Goal: Find specific fact: Find specific fact

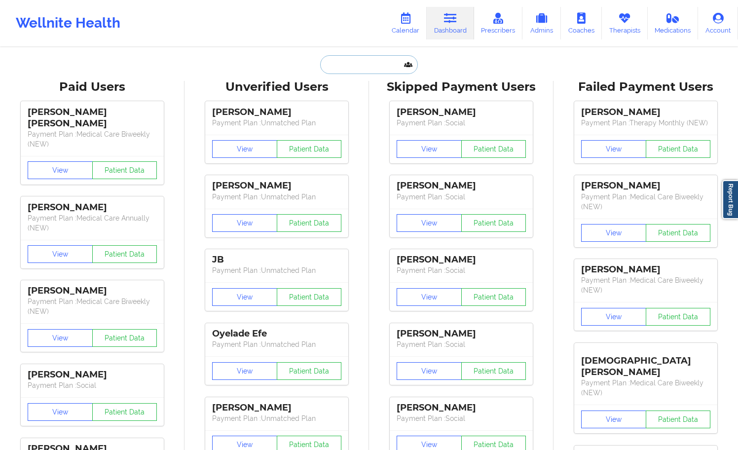
click at [376, 69] on input "text" at bounding box center [369, 64] width 98 height 19
paste input "Wellnite123@"
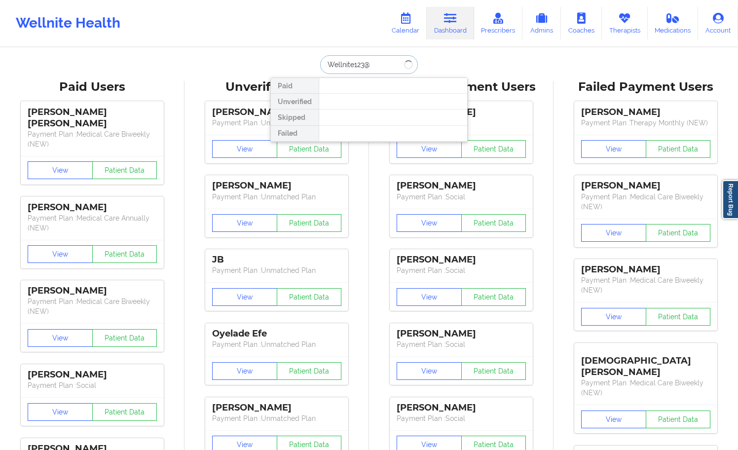
click at [363, 73] on input "Wellnite123@" at bounding box center [369, 64] width 98 height 19
type input "Wellnite123"
click at [362, 73] on input "Wellnite123" at bounding box center [369, 64] width 98 height 19
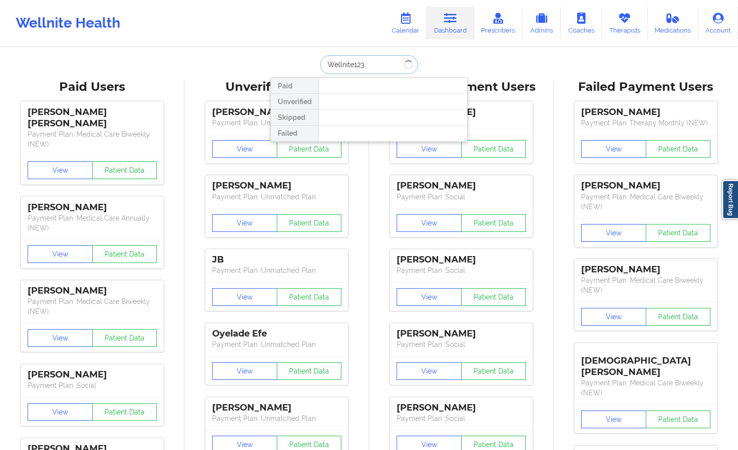
click at [362, 73] on input "Wellnite123" at bounding box center [369, 64] width 98 height 19
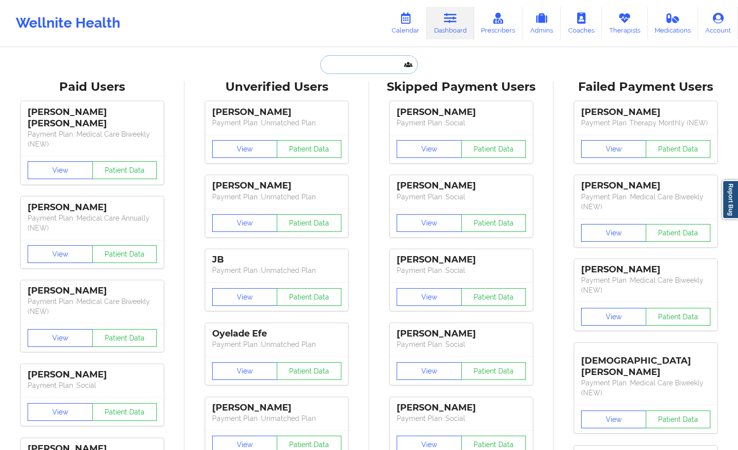
paste input "[PERSON_NAME]"
type input "[PERSON_NAME]"
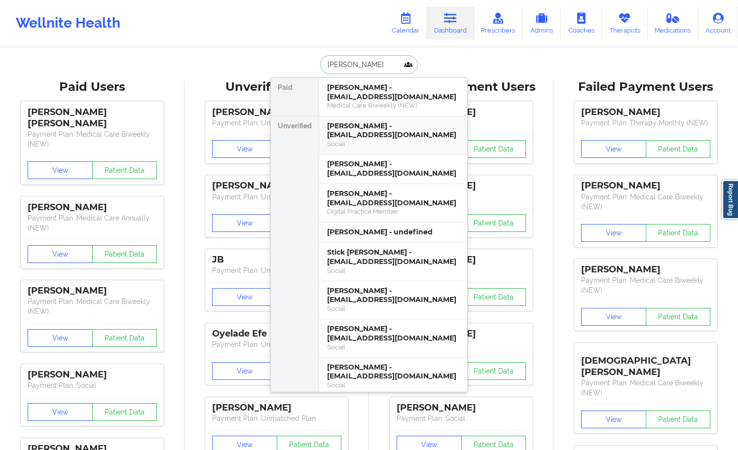
click at [367, 133] on div "[PERSON_NAME] - [EMAIL_ADDRESS][DOMAIN_NAME]" at bounding box center [393, 130] width 132 height 18
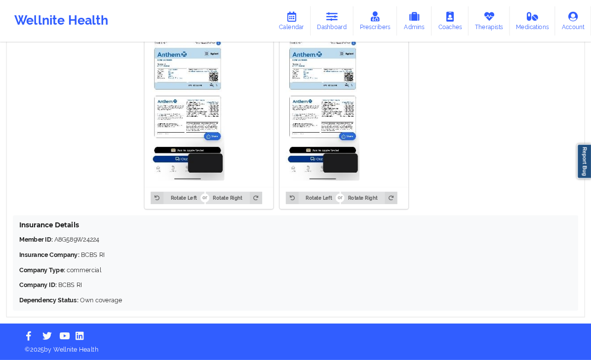
scroll to position [793, 0]
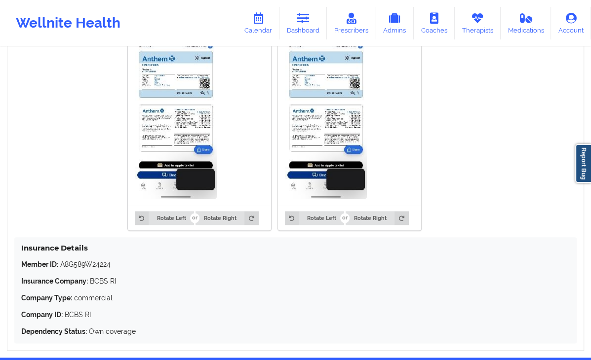
click at [74, 267] on p "Member ID: A8G589W24224" at bounding box center [295, 265] width 548 height 10
click at [75, 267] on p "Member ID: A8G589W24224" at bounding box center [295, 265] width 548 height 10
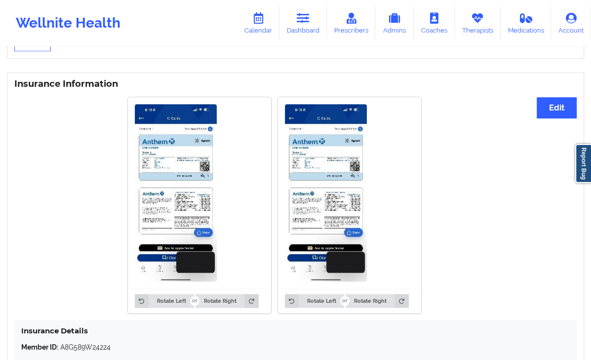
scroll to position [833, 0]
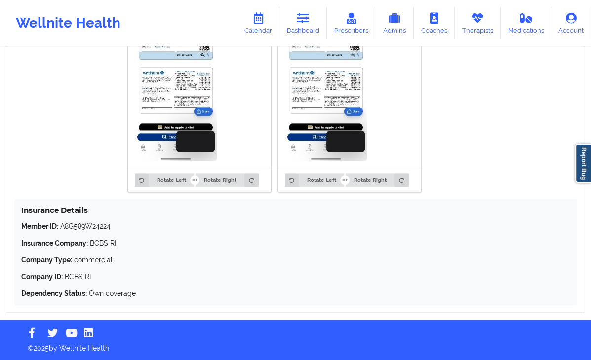
click at [100, 223] on p "Member ID: A8G589W24224" at bounding box center [295, 227] width 548 height 10
copy p "A8G589W24224"
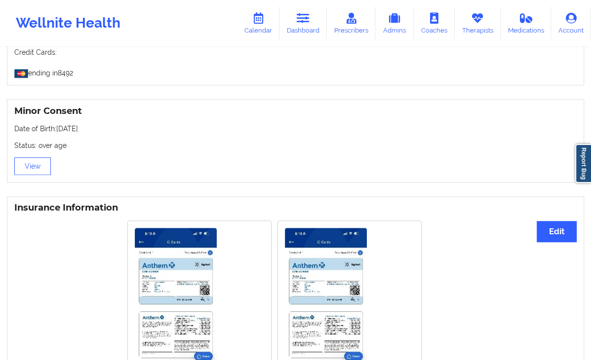
scroll to position [586, 0]
drag, startPoint x: 102, startPoint y: 134, endPoint x: 56, endPoint y: 135, distance: 46.4
click at [56, 134] on p "Date of Birth: [DEMOGRAPHIC_DATA]" at bounding box center [295, 129] width 562 height 10
copy p "[DATE]"
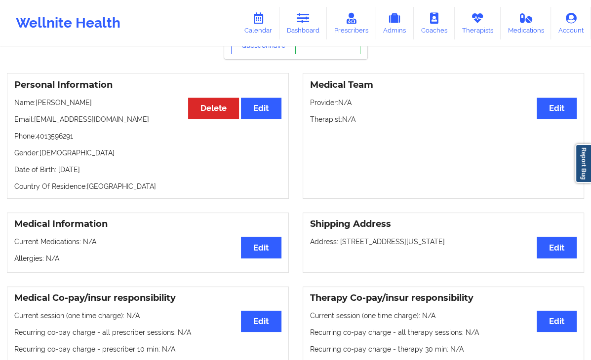
scroll to position [0, 0]
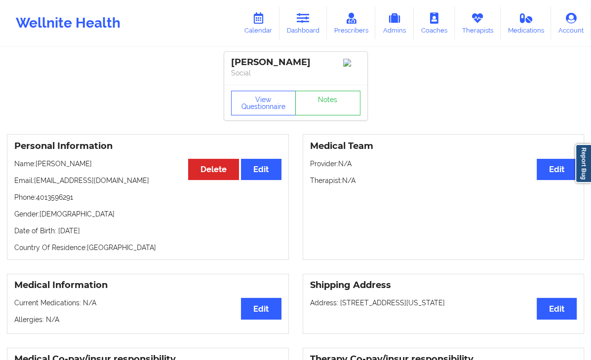
click at [300, 65] on div "[PERSON_NAME]" at bounding box center [295, 62] width 129 height 11
copy div "[PERSON_NAME]"
